Goal: Task Accomplishment & Management: Complete application form

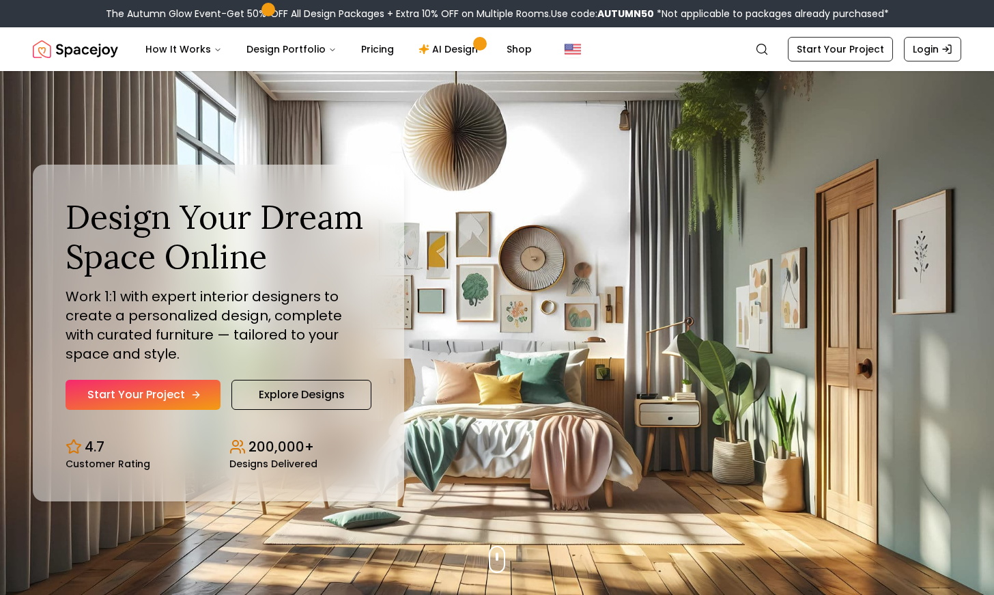
click at [185, 392] on link "Start Your Project" at bounding box center [143, 395] width 155 height 30
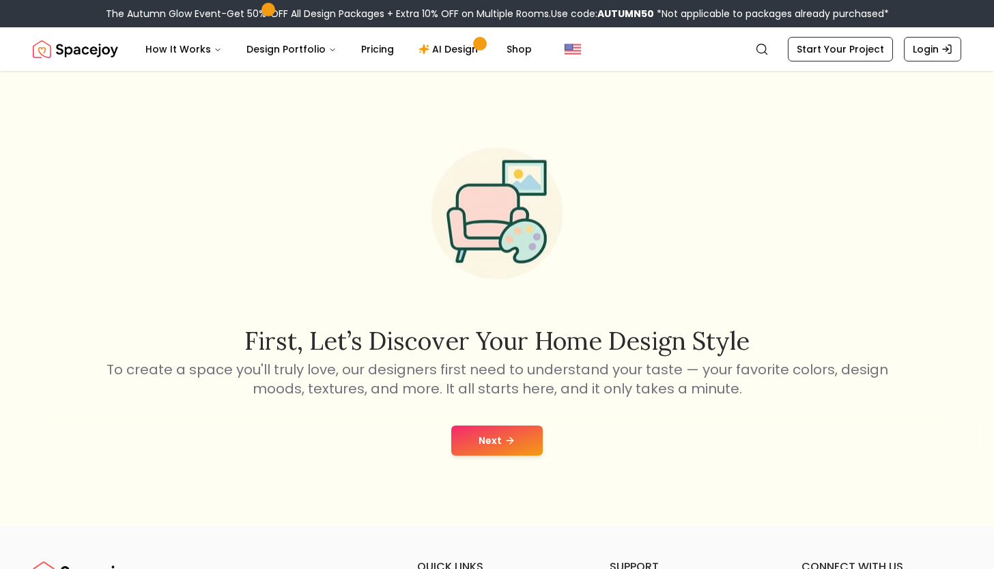
click at [498, 438] on button "Next" at bounding box center [497, 440] width 92 height 30
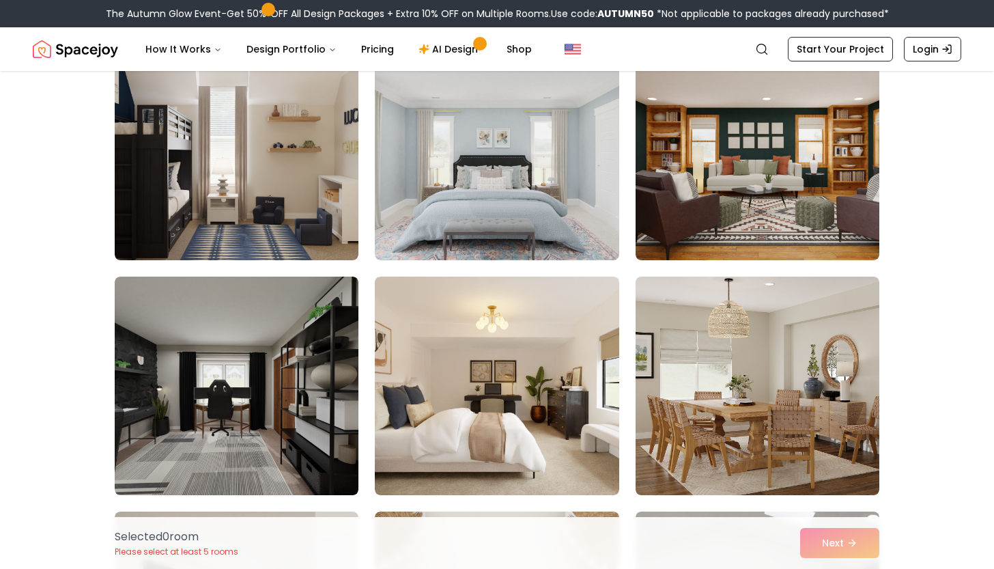
scroll to position [618, 0]
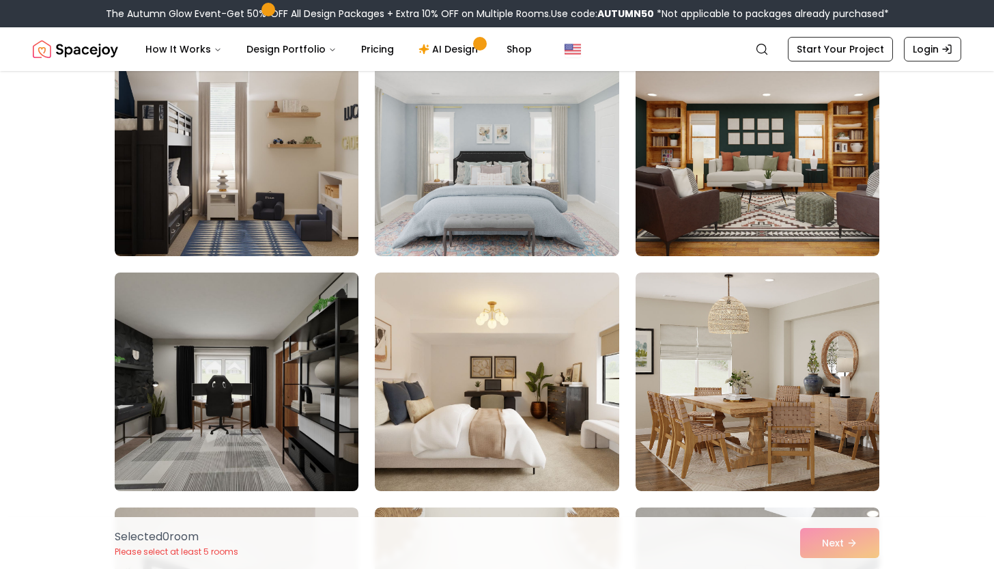
click at [310, 430] on img at bounding box center [237, 381] width 256 height 229
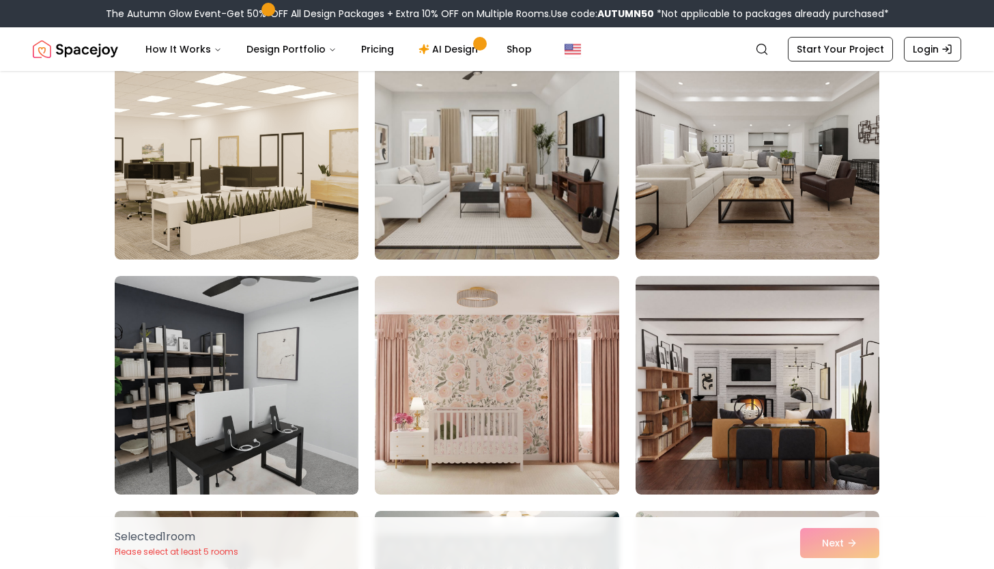
scroll to position [2497, 0]
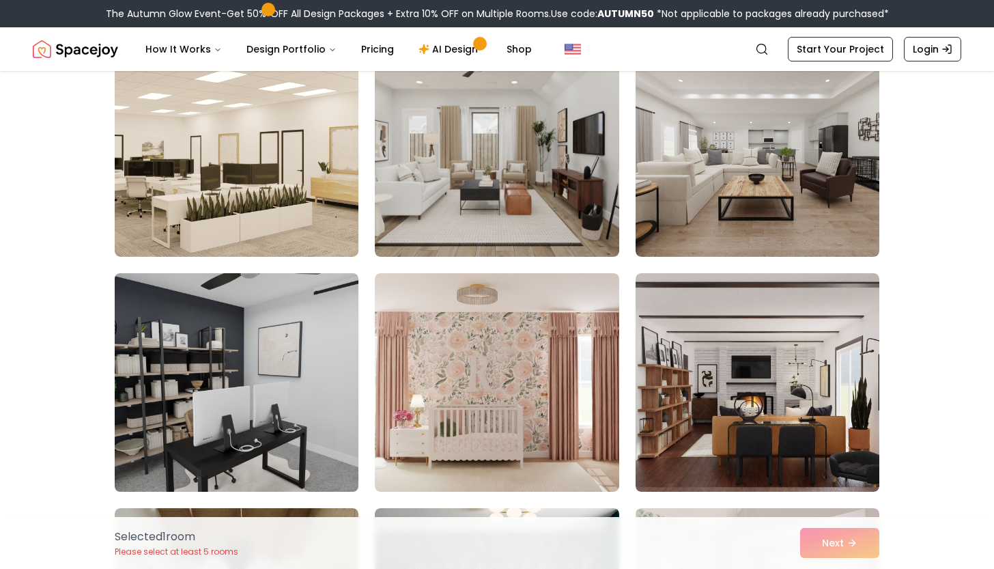
click at [349, 360] on img at bounding box center [237, 382] width 256 height 229
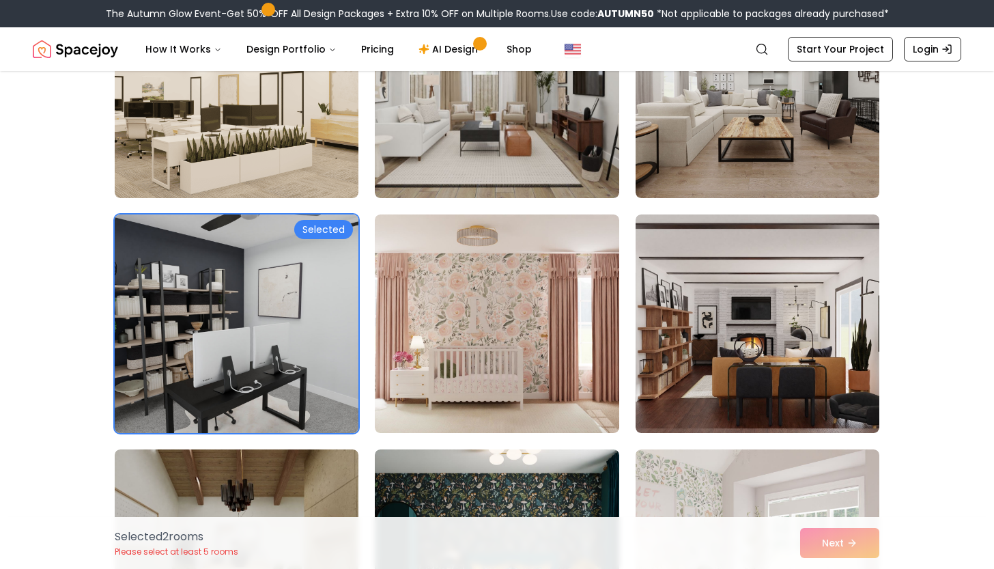
scroll to position [2559, 0]
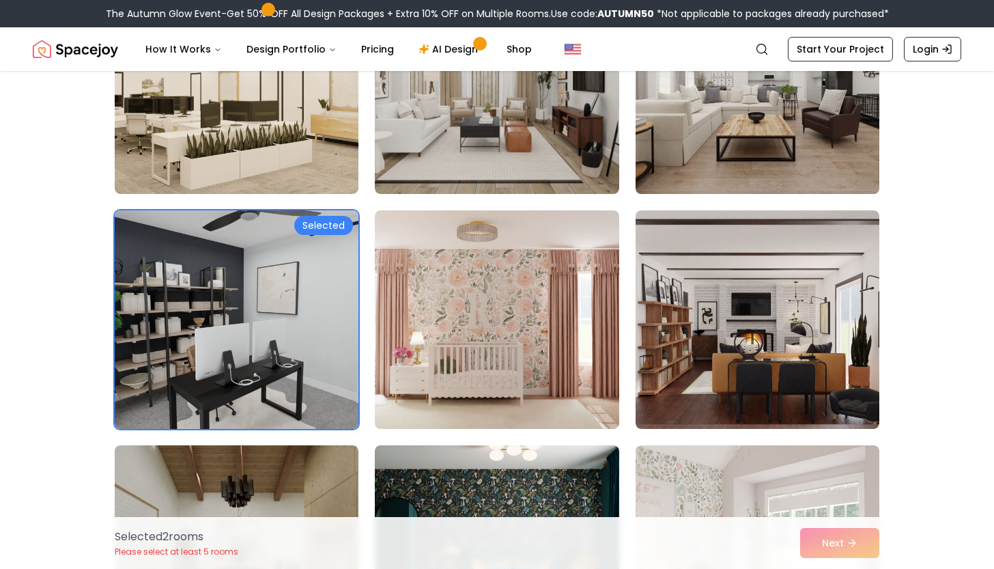
click at [714, 146] on img at bounding box center [758, 84] width 256 height 229
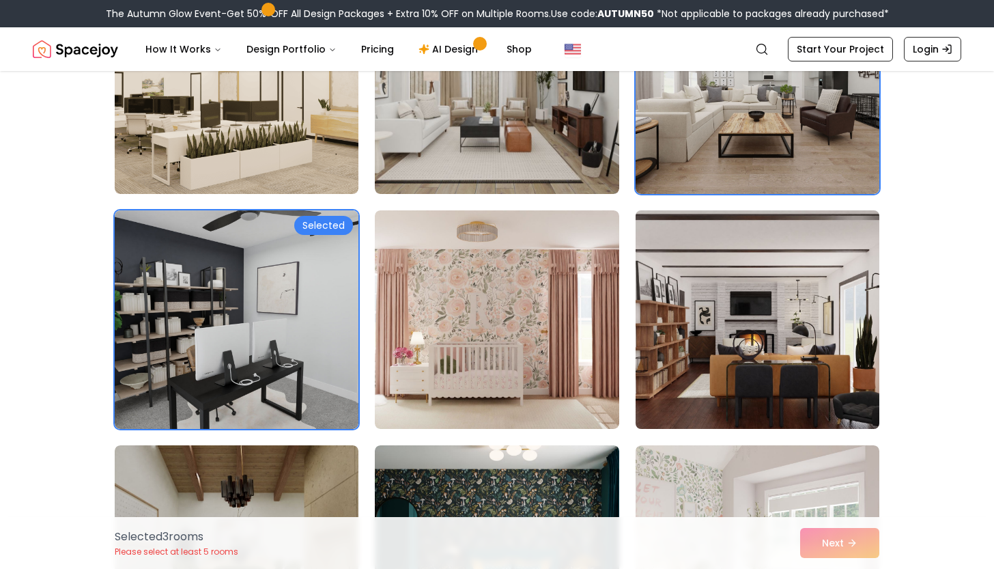
click at [714, 348] on img at bounding box center [758, 319] width 256 height 229
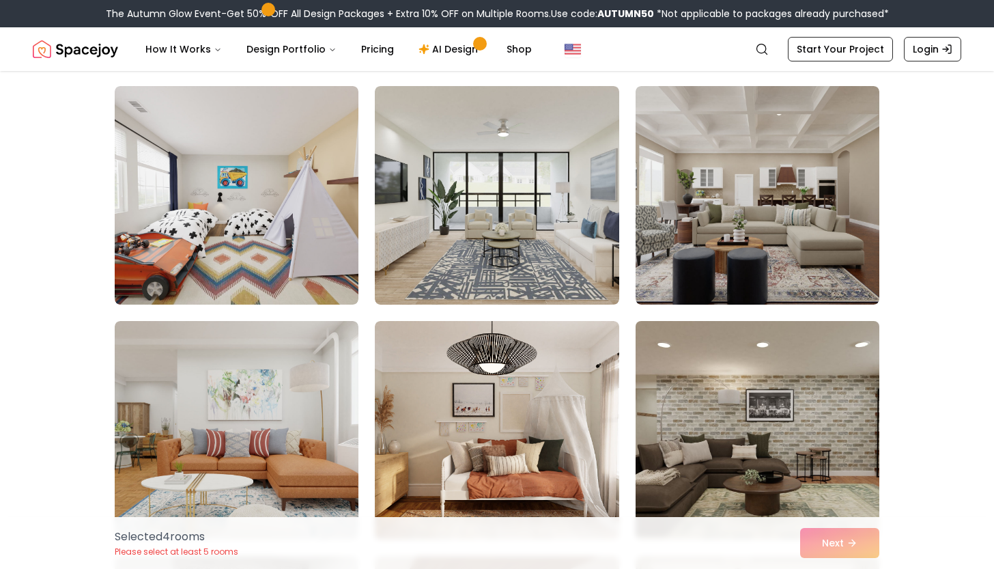
scroll to position [4093, 0]
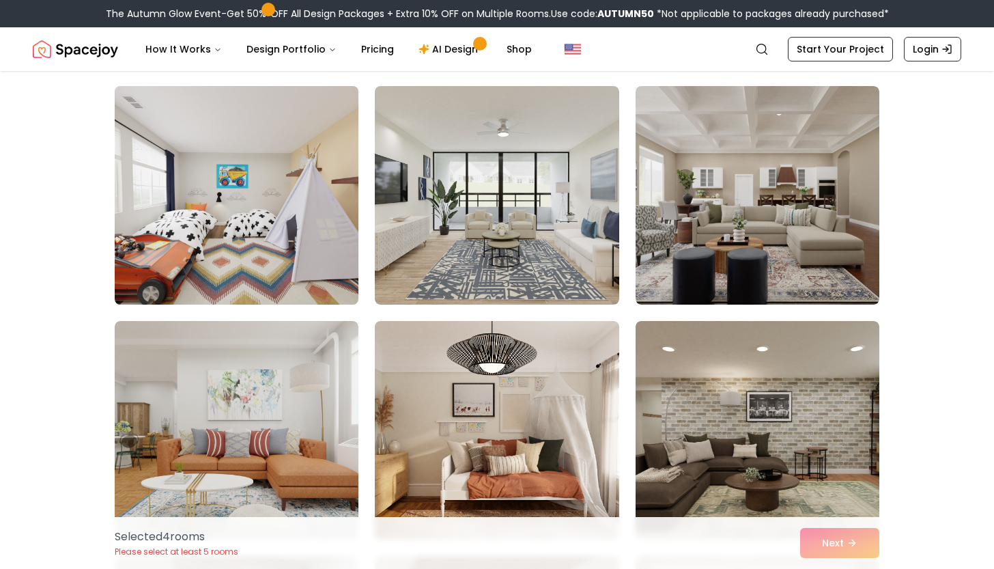
click at [266, 231] on img at bounding box center [237, 195] width 256 height 229
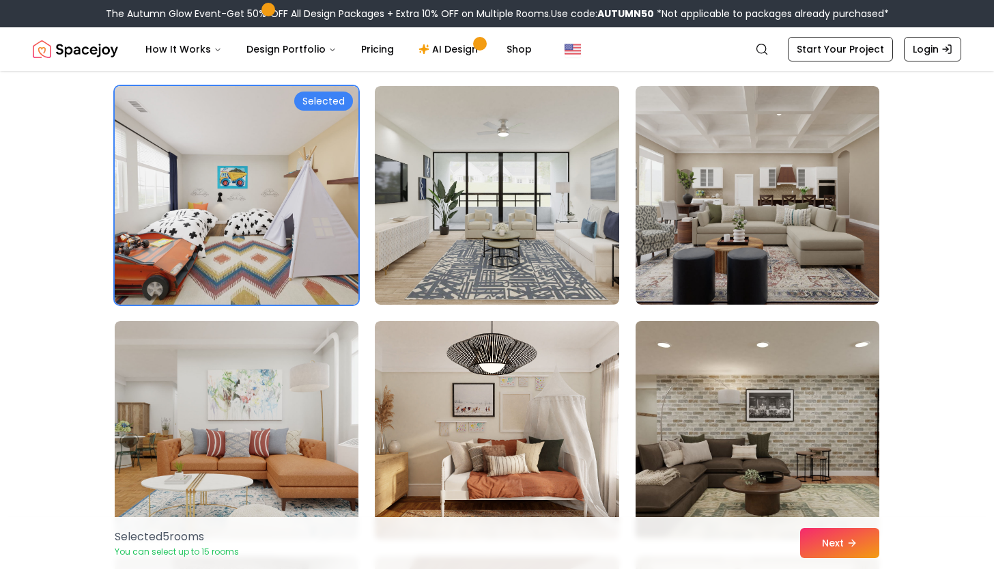
click at [816, 508] on img at bounding box center [758, 429] width 256 height 229
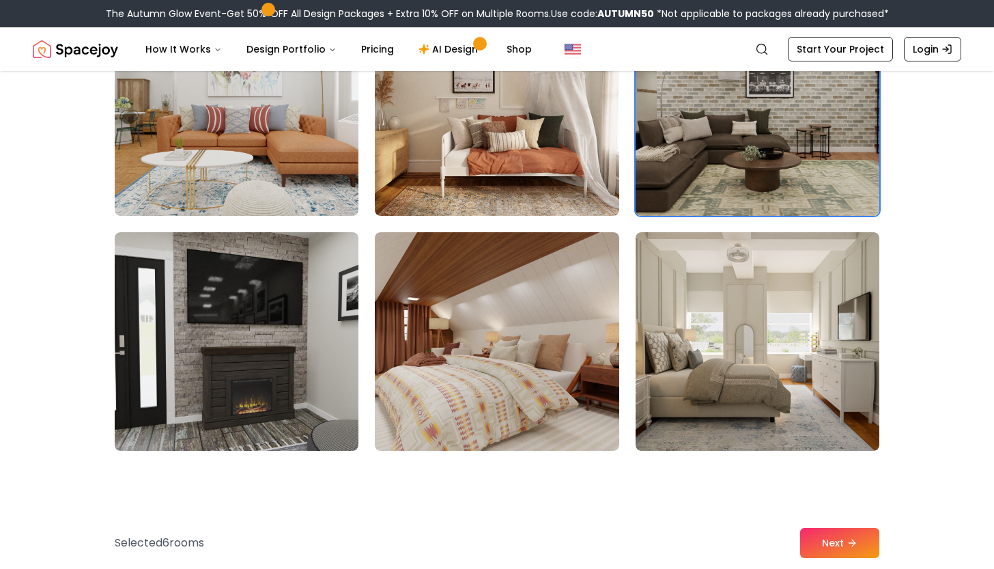
scroll to position [4441, 0]
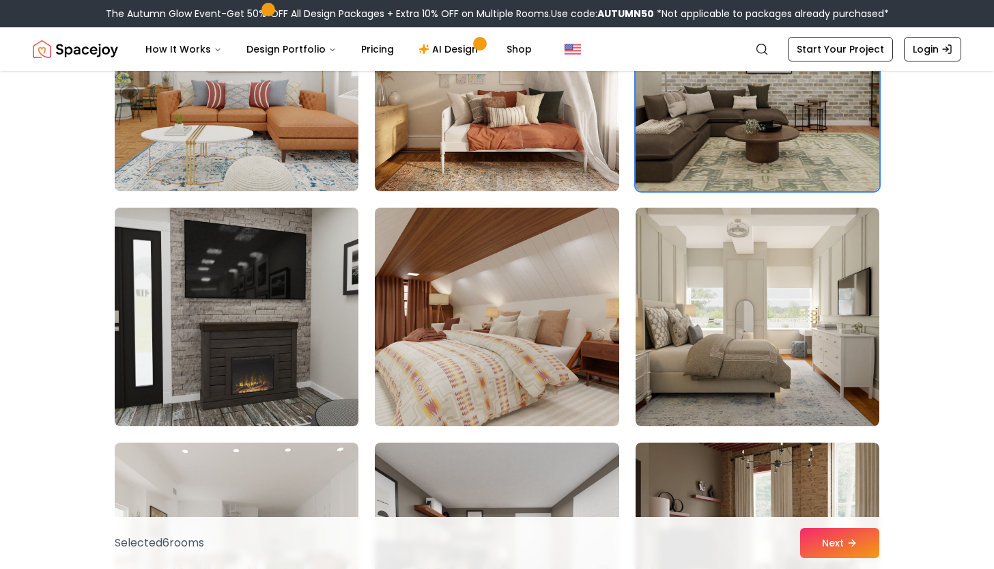
click at [314, 331] on img at bounding box center [237, 316] width 256 height 229
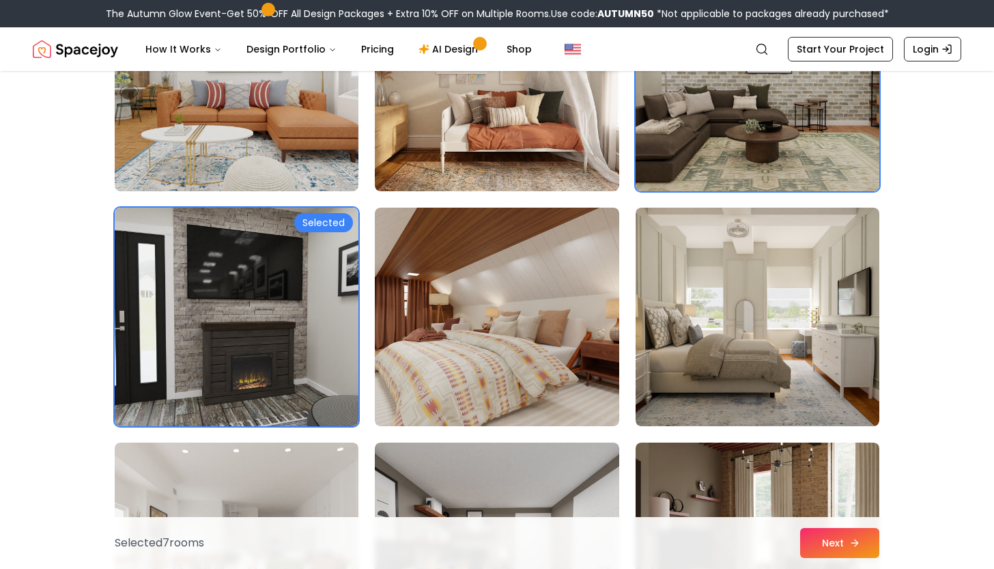
click at [853, 535] on button "Next" at bounding box center [839, 543] width 79 height 30
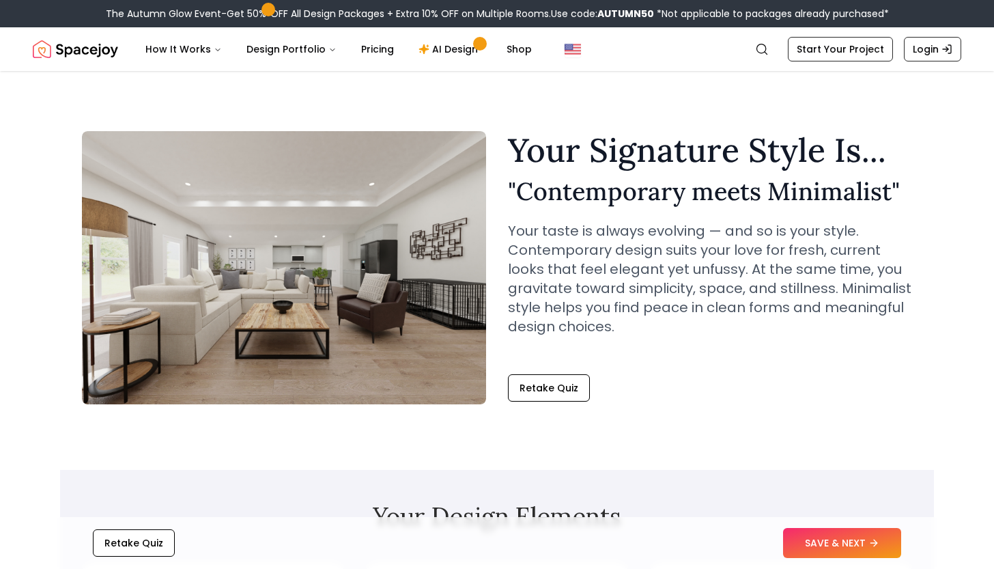
click at [853, 535] on button "SAVE & NEXT" at bounding box center [842, 543] width 118 height 30
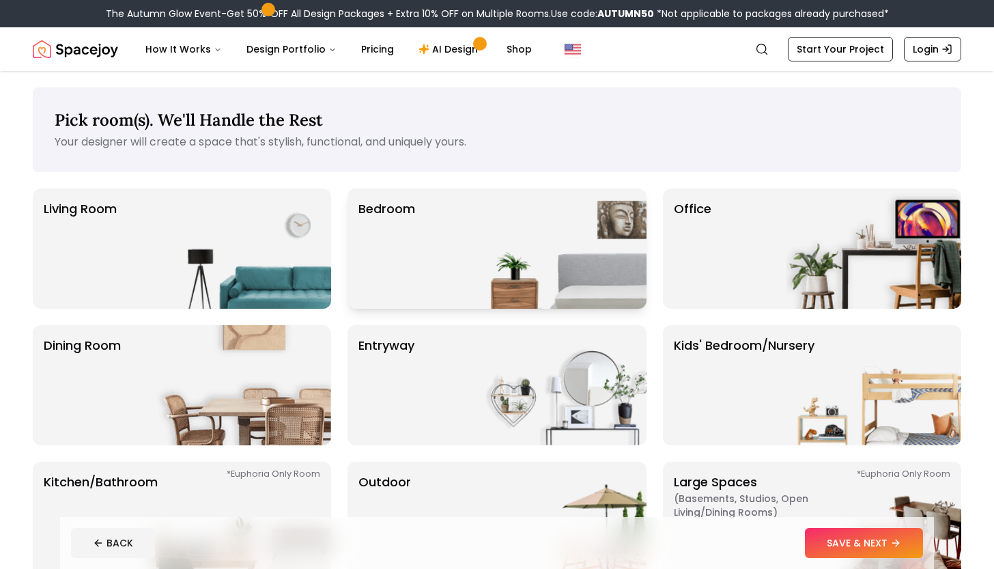
click at [406, 260] on p "Bedroom" at bounding box center [386, 248] width 57 height 98
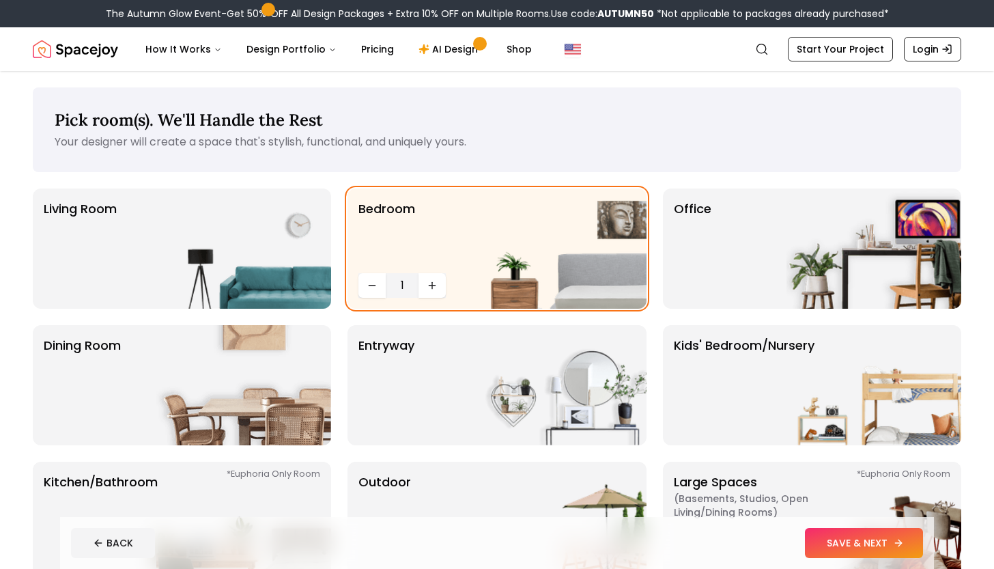
click at [839, 539] on button "SAVE & NEXT" at bounding box center [864, 543] width 118 height 30
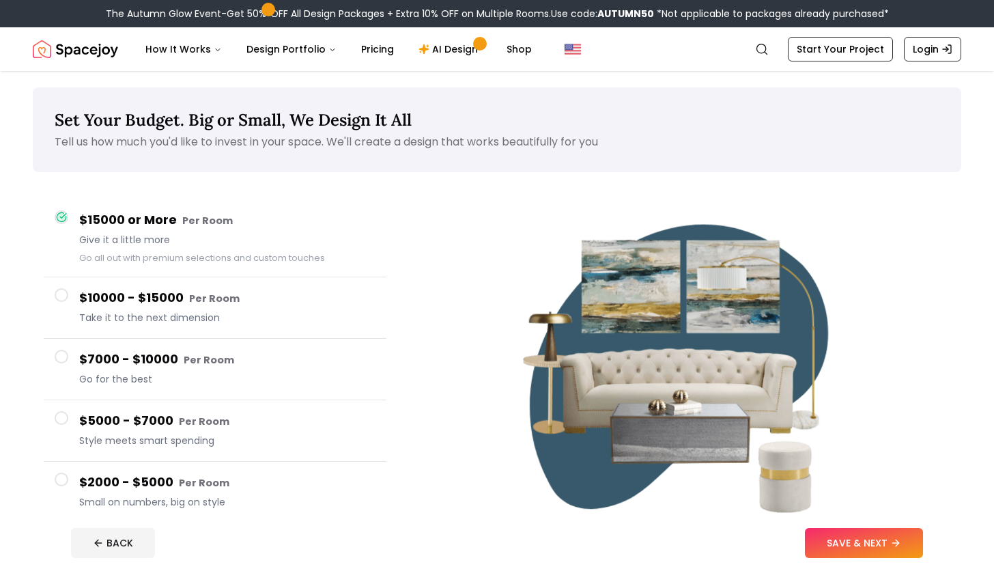
click at [839, 539] on button "SAVE & NEXT" at bounding box center [864, 543] width 118 height 30
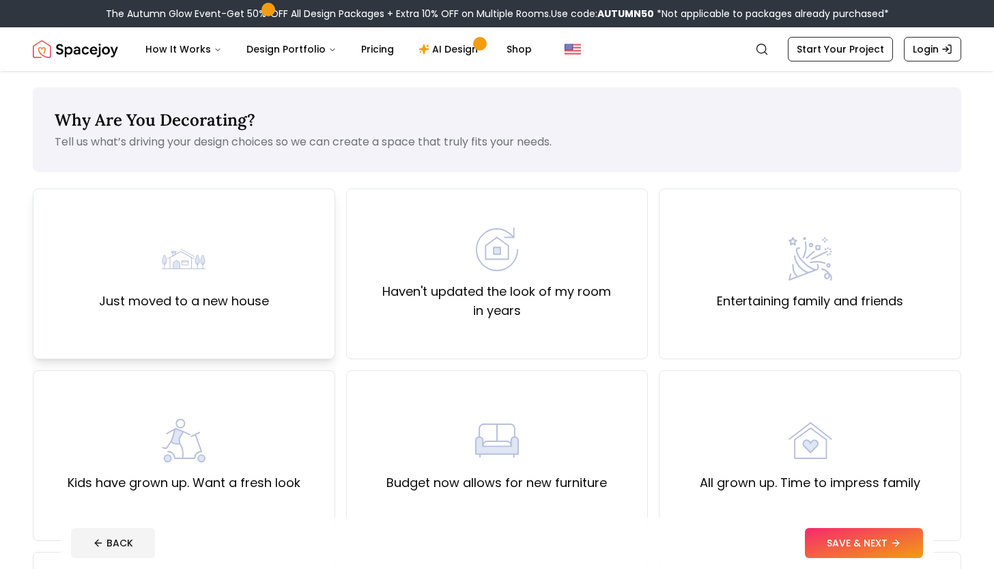
click at [267, 316] on div "Just moved to a new house" at bounding box center [184, 273] width 303 height 171
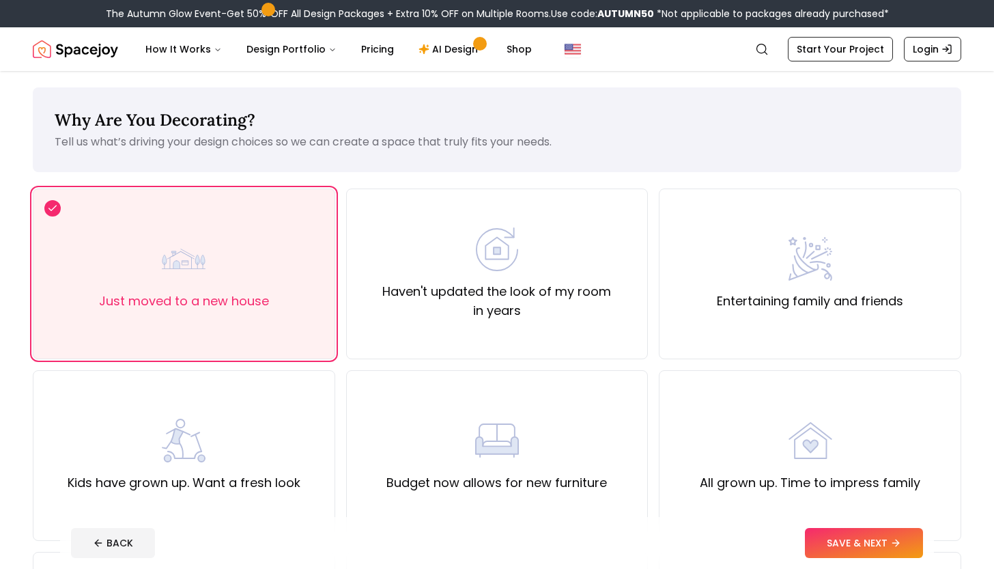
click at [841, 533] on button "SAVE & NEXT" at bounding box center [864, 543] width 118 height 30
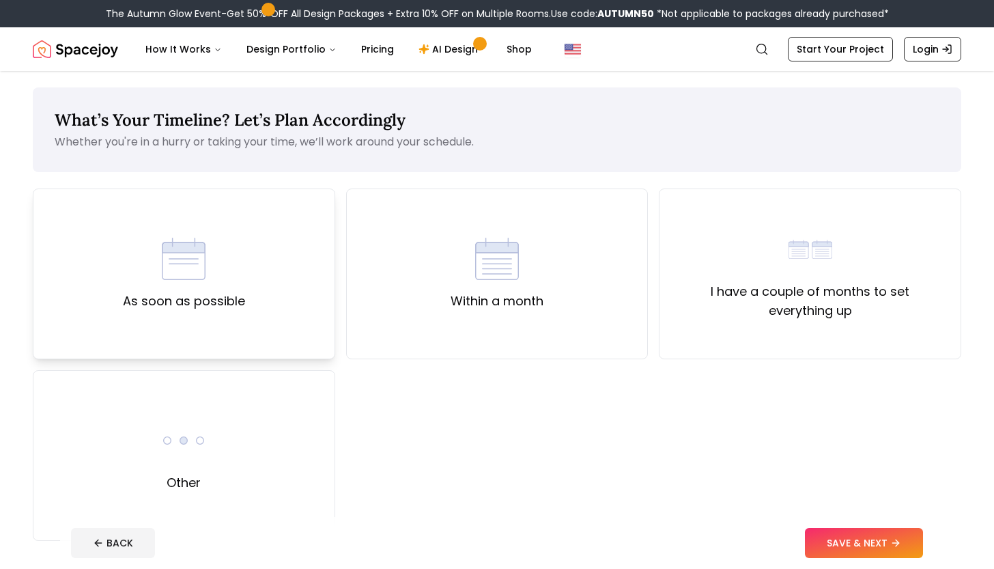
click at [285, 257] on div "As soon as possible" at bounding box center [184, 273] width 303 height 171
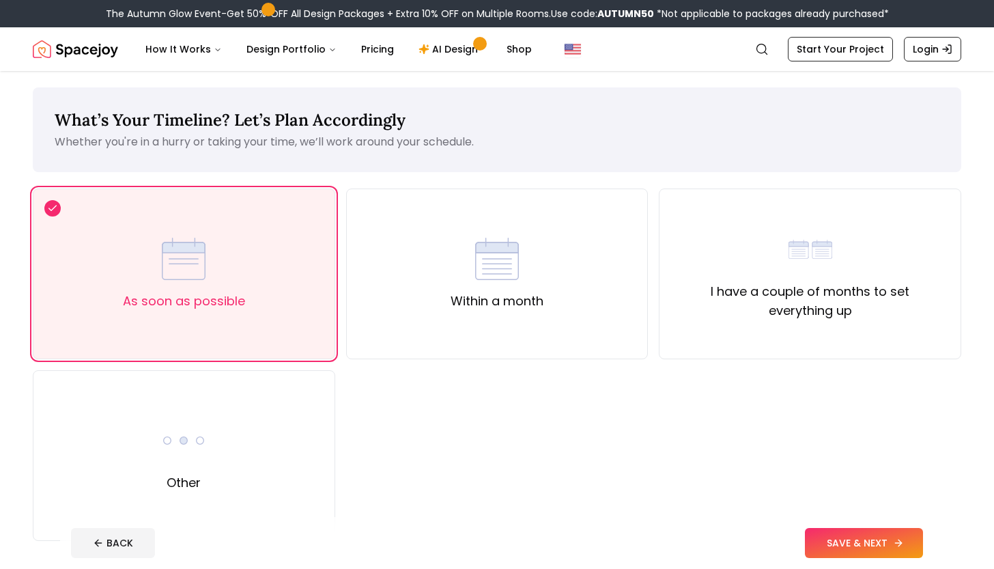
click at [854, 547] on button "SAVE & NEXT" at bounding box center [864, 543] width 118 height 30
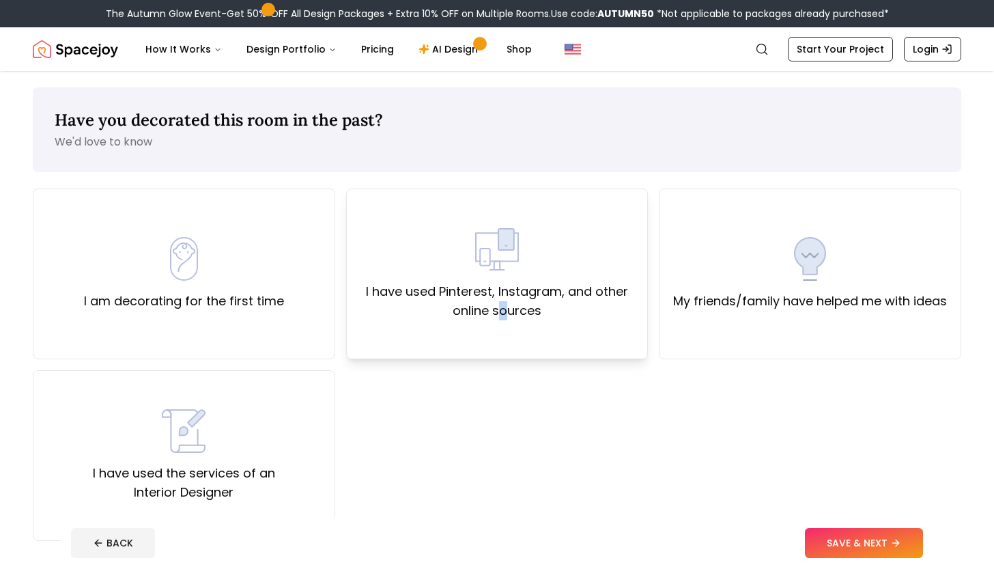
click at [520, 307] on label "I have used Pinterest, Instagram, and other online sources" at bounding box center [497, 301] width 279 height 38
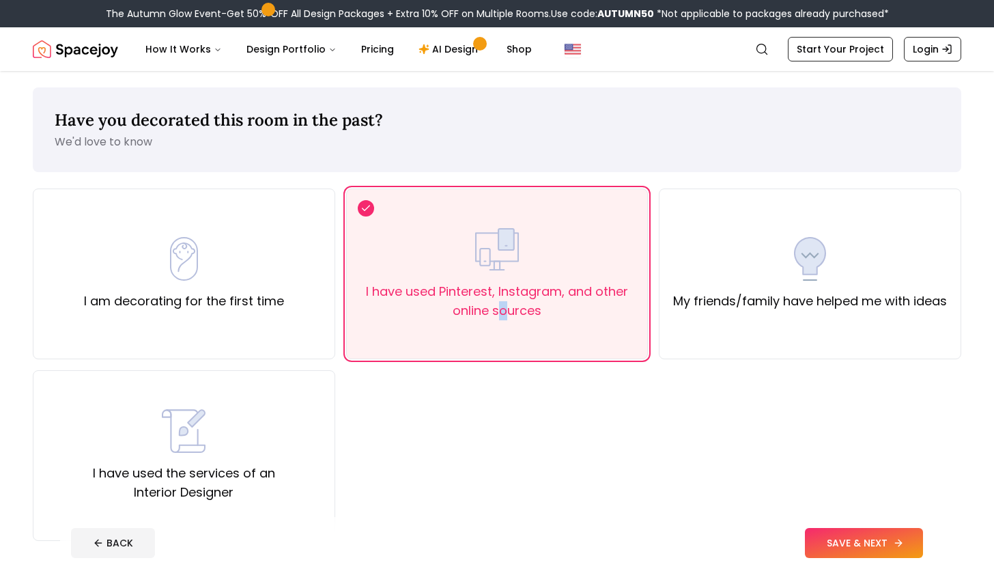
click at [900, 542] on icon at bounding box center [898, 542] width 11 height 11
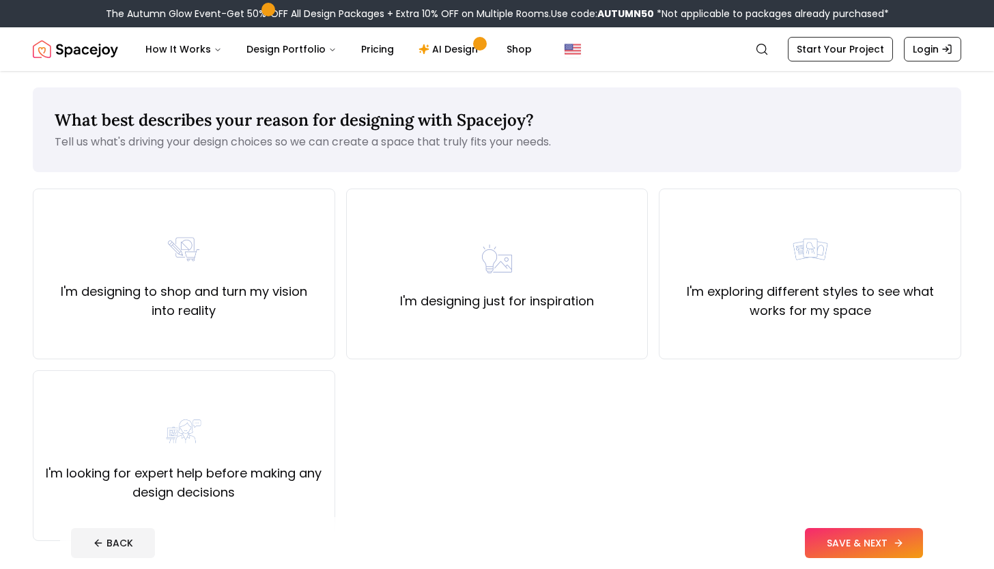
click at [825, 535] on button "SAVE & NEXT" at bounding box center [864, 543] width 118 height 30
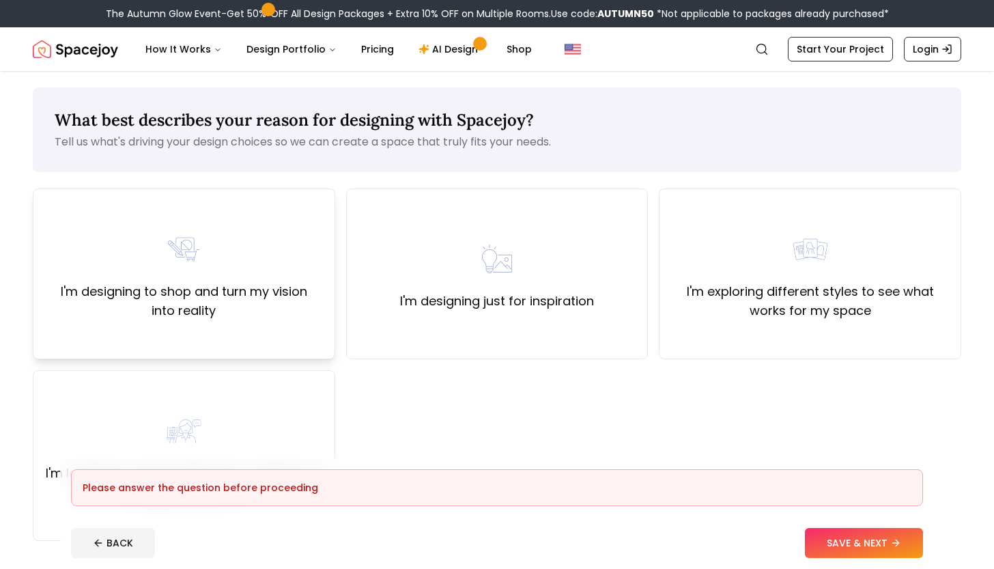
click at [318, 335] on div "I'm designing to shop and turn my vision into reality" at bounding box center [184, 273] width 303 height 171
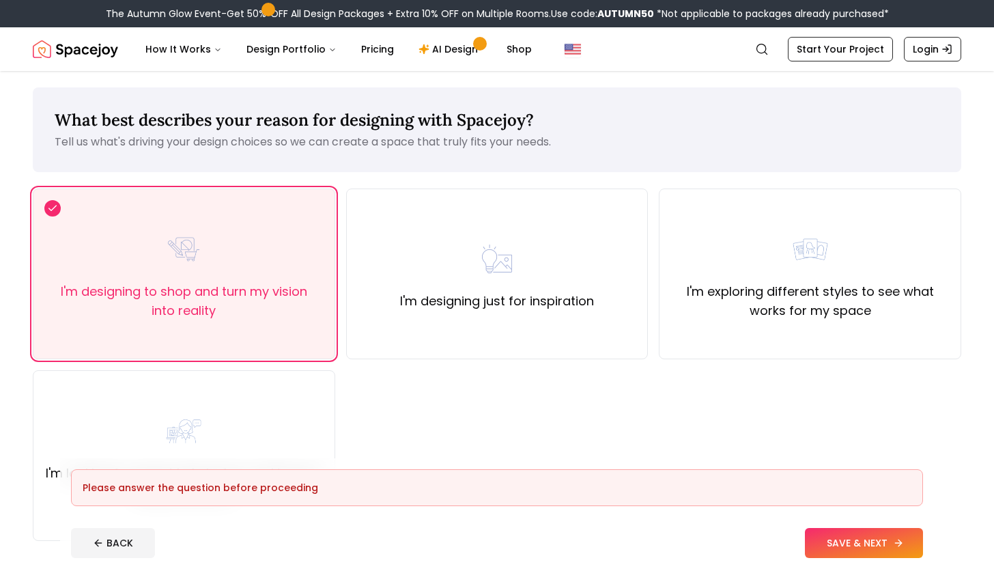
click at [824, 547] on button "SAVE & NEXT" at bounding box center [864, 543] width 118 height 30
